Goal: Transaction & Acquisition: Purchase product/service

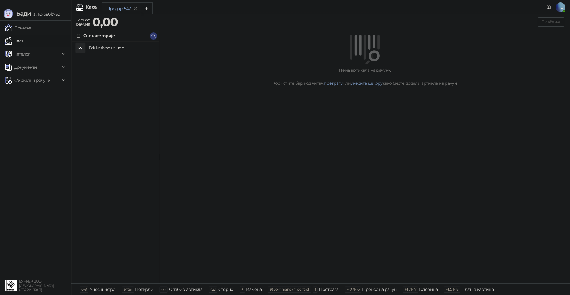
click at [104, 47] on h4 "Edukativne usluge" at bounding box center [122, 47] width 66 height 9
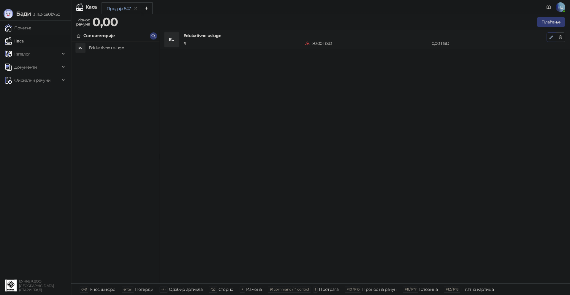
click at [551, 36] on icon "button" at bounding box center [551, 37] width 3 height 3
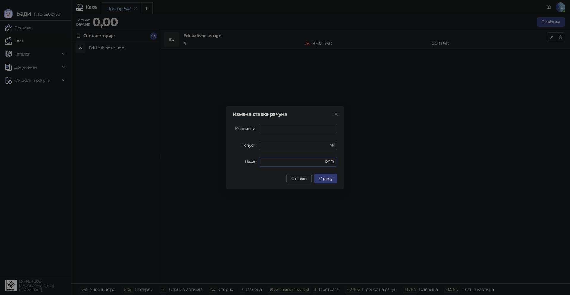
drag, startPoint x: 285, startPoint y: 162, endPoint x: 251, endPoint y: 159, distance: 34.0
click at [251, 159] on div "Цена * RSD" at bounding box center [285, 161] width 104 height 9
type input "****"
click at [325, 179] on span "У реду" at bounding box center [326, 178] width 14 height 5
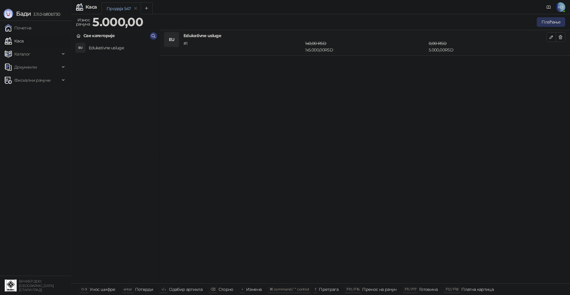
click at [548, 20] on button "Плаћање" at bounding box center [551, 21] width 28 height 9
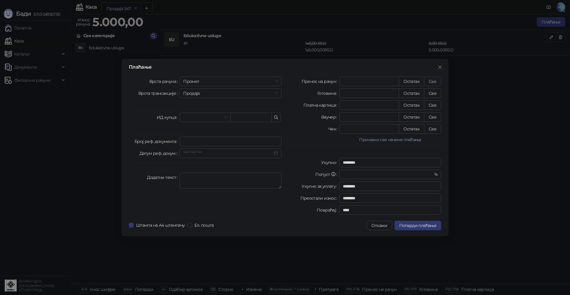
click at [430, 80] on button "Све" at bounding box center [432, 81] width 17 height 9
type input "****"
click at [415, 228] on button "Потврди плаћање" at bounding box center [417, 225] width 47 height 9
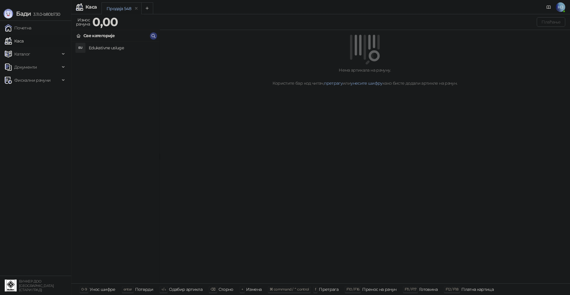
click at [561, 8] on span "НЗ" at bounding box center [560, 6] width 9 height 9
click at [466, 69] on link "Подешавања" at bounding box center [449, 69] width 34 height 5
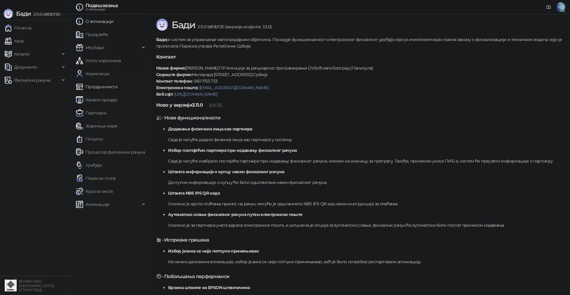
click at [96, 86] on link "Продајна места" at bounding box center [96, 87] width 41 height 12
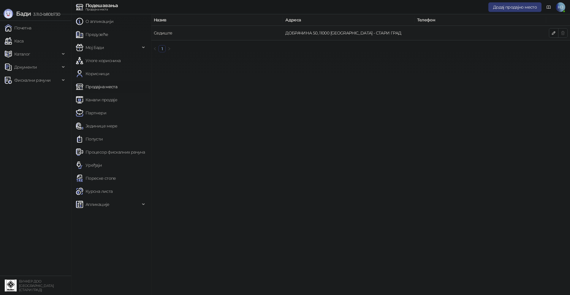
click at [159, 32] on link "Седиште" at bounding box center [163, 32] width 19 height 5
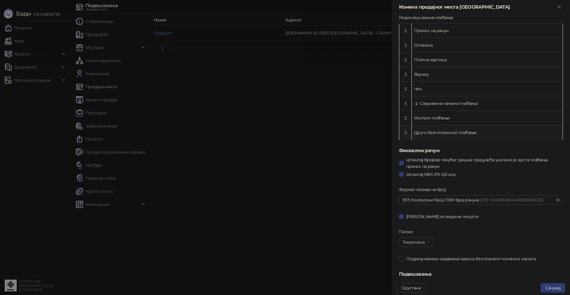
scroll to position [212, 0]
click at [553, 199] on span at bounding box center [480, 199] width 157 height 9
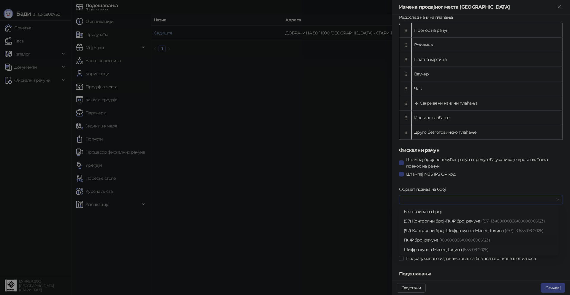
click at [487, 240] on span "(XXXXXXXX-XXXXXXXX-123)" at bounding box center [464, 239] width 50 height 5
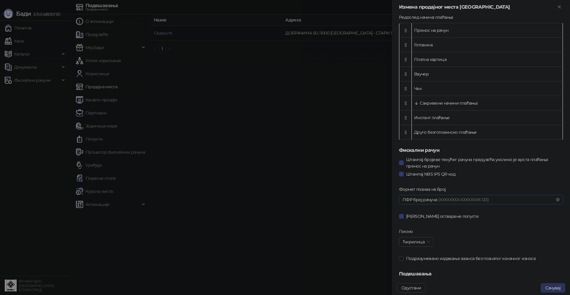
click at [556, 288] on button "Сачувај" at bounding box center [552, 287] width 25 height 9
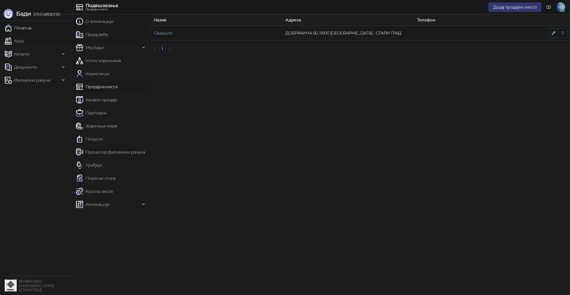
click at [28, 29] on link "Почетна" at bounding box center [18, 28] width 27 height 12
